Goal: Information Seeking & Learning: Learn about a topic

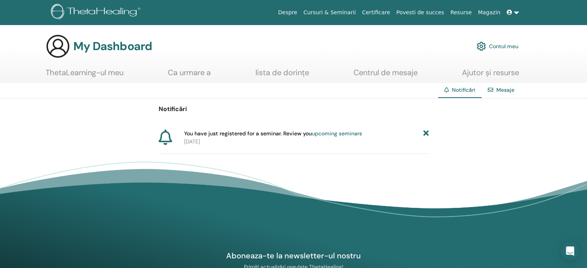
click at [9, 135] on div "Notificări You have just registered for a seminar. Review you upcoming seminars…" at bounding box center [293, 126] width 587 height 56
click at [106, 70] on link "ThetaLearning-ul meu" at bounding box center [85, 75] width 78 height 15
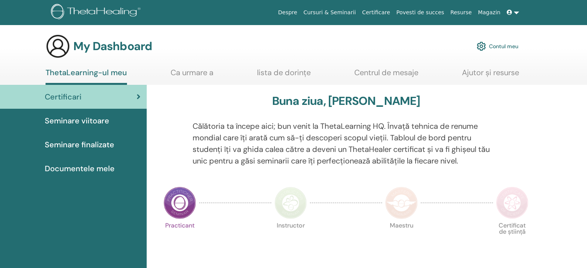
click at [275, 153] on p "Călătoria ta începe aici; bun venit la ThetaLearning HQ. Învață tehnica de renu…" at bounding box center [346, 143] width 307 height 46
click at [321, 152] on p "Călătoria ta începe aici; bun venit la ThetaLearning HQ. Învață tehnica de renu…" at bounding box center [346, 143] width 307 height 46
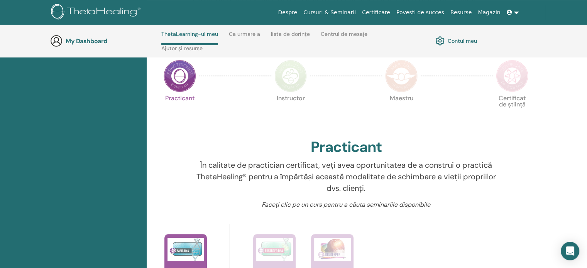
scroll to position [173, 0]
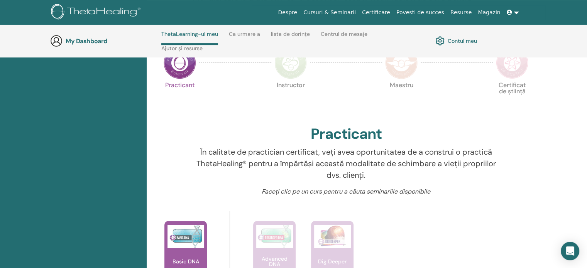
click at [242, 147] on p "În calitate de practician certificat, veți avea oportunitatea de a construi o p…" at bounding box center [346, 163] width 307 height 35
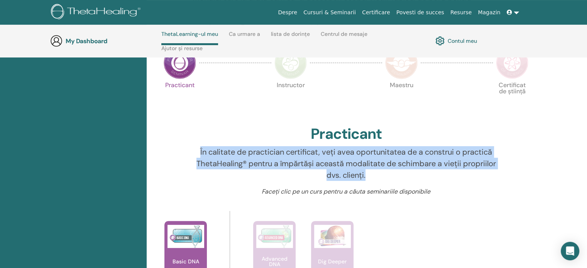
click at [242, 147] on p "În calitate de practician certificat, veți avea oportunitatea de a construi o p…" at bounding box center [346, 163] width 307 height 35
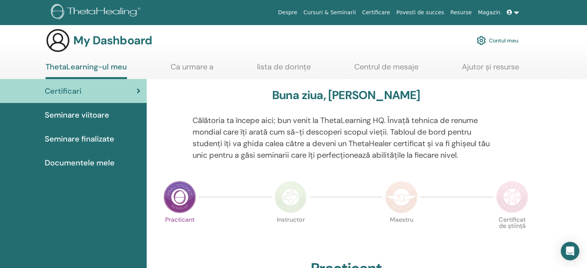
scroll to position [0, 0]
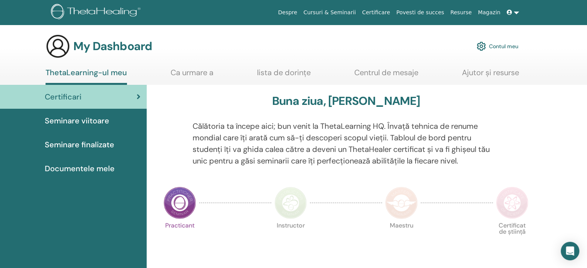
click at [86, 171] on span "Documentele mele" at bounding box center [80, 169] width 70 height 12
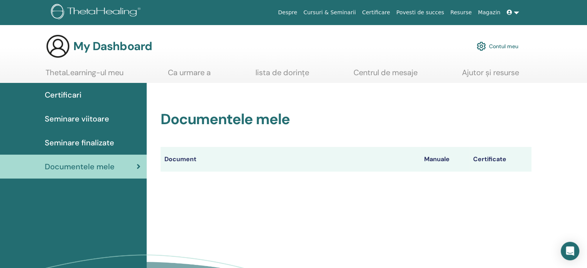
click at [57, 94] on span "Certificari" at bounding box center [63, 95] width 37 height 12
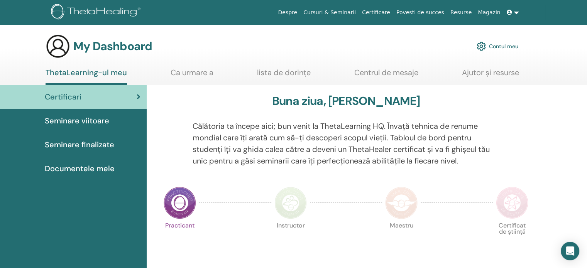
click at [237, 128] on p "Călătoria ta începe aici; bun venit la ThetaLearning HQ. Învață tehnica de renu…" at bounding box center [346, 143] width 307 height 46
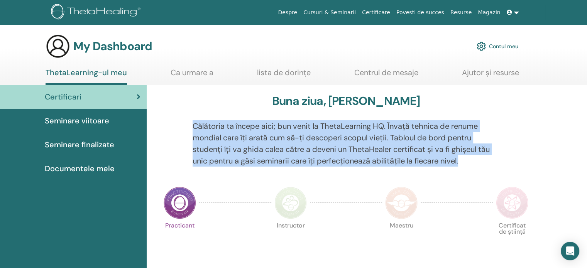
click at [237, 128] on p "Călătoria ta începe aici; bun venit la ThetaLearning HQ. Învață tehnica de renu…" at bounding box center [346, 143] width 307 height 46
